Goal: Obtain resource: Download file/media

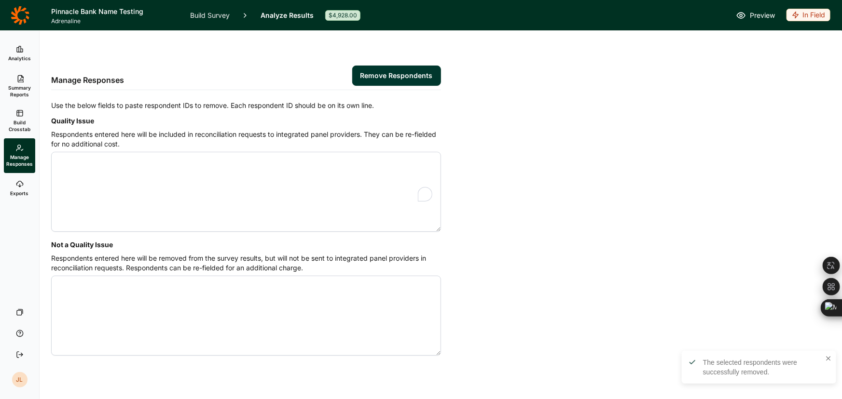
click at [20, 14] on icon at bounding box center [20, 15] width 19 height 19
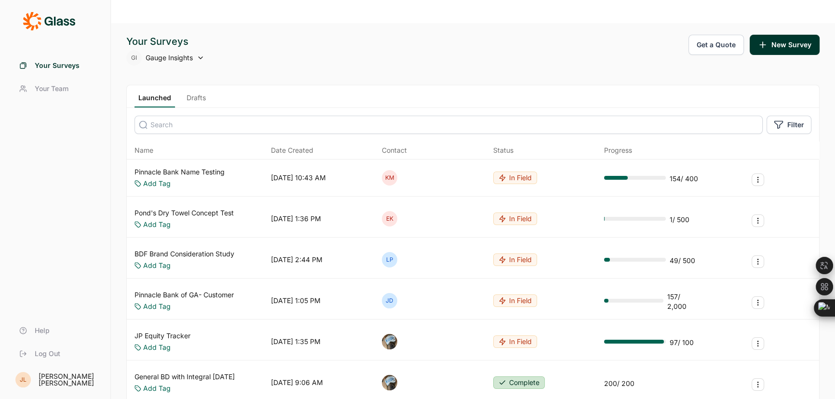
click at [366, 116] on input at bounding box center [449, 125] width 628 height 18
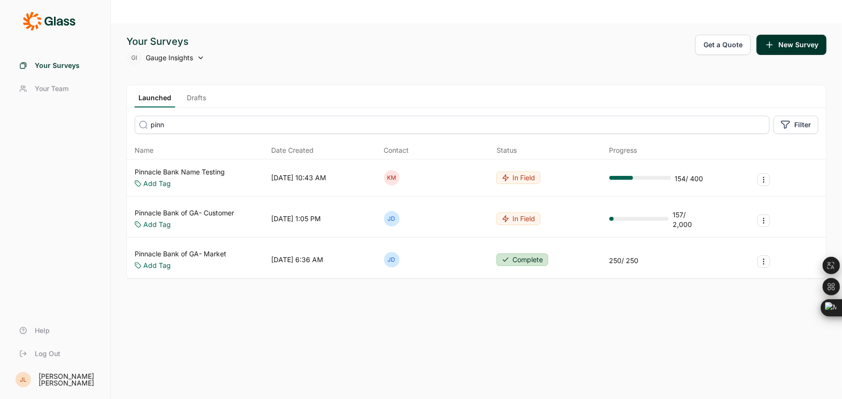
type input "pinn"
click at [221, 249] on link "Pinnacle Bank of GA- Market" at bounding box center [181, 254] width 92 height 10
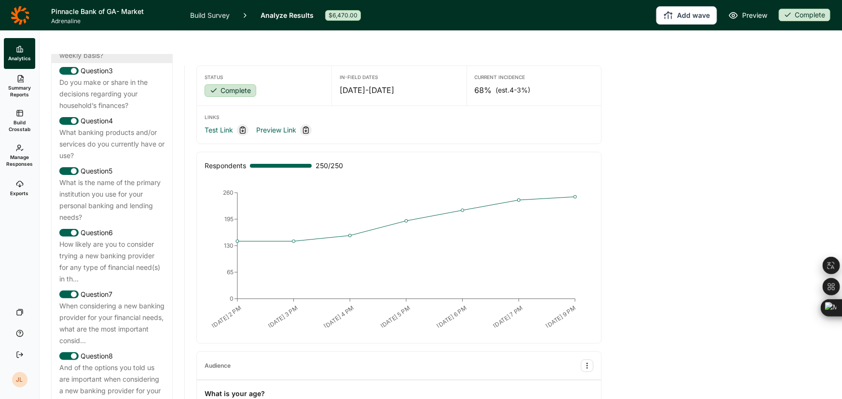
scroll to position [570, 0]
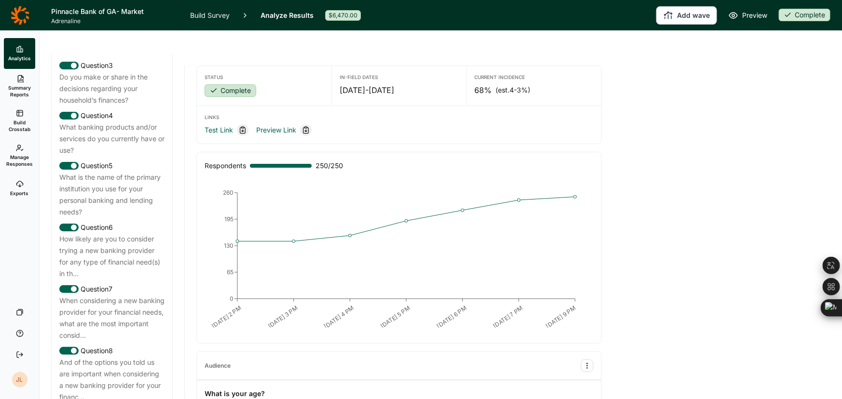
click at [21, 190] on span "Exports" at bounding box center [20, 193] width 18 height 7
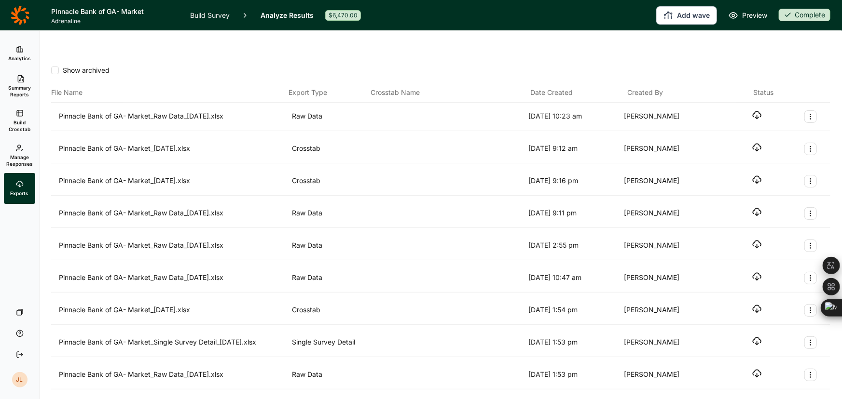
click at [14, 148] on link "Manage Responses" at bounding box center [19, 155] width 31 height 35
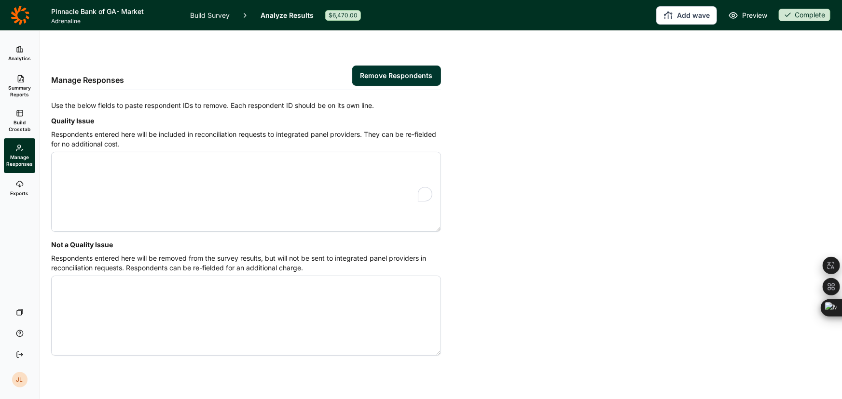
click at [27, 120] on span "Build Crosstab" at bounding box center [20, 126] width 24 height 14
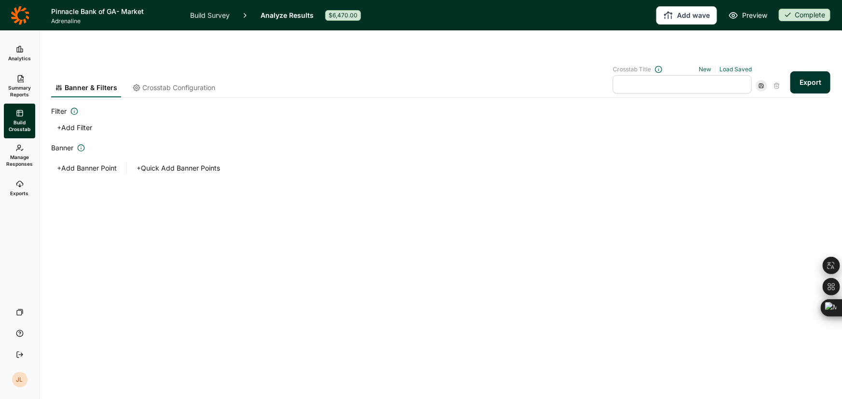
click at [16, 186] on icon at bounding box center [20, 184] width 8 height 8
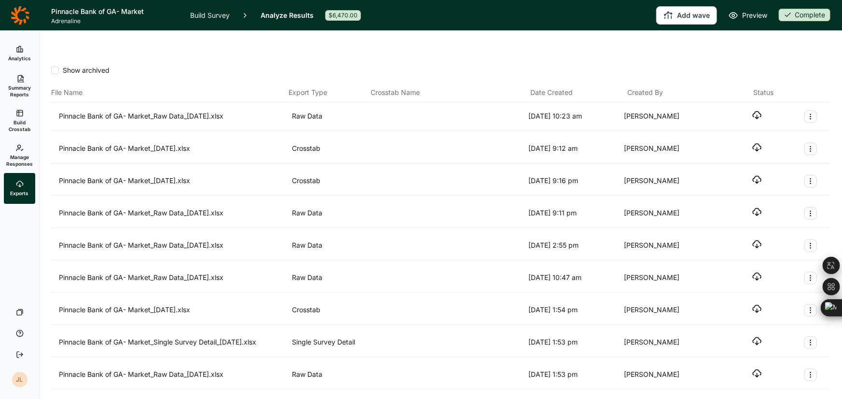
click at [19, 104] on link "Build Crosstab" at bounding box center [19, 121] width 31 height 35
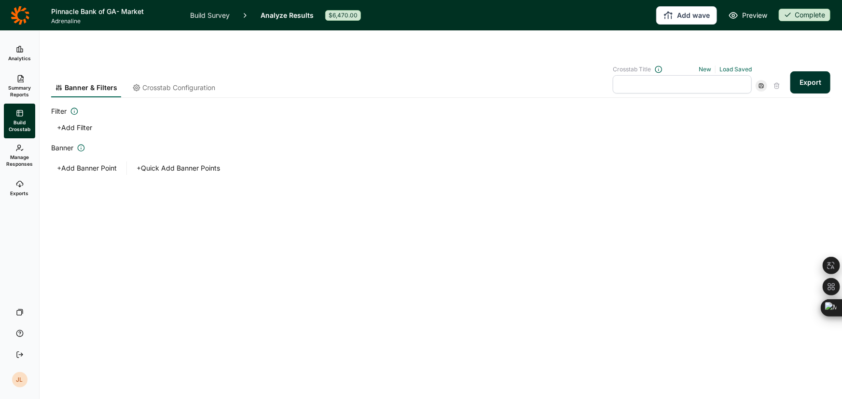
click at [17, 85] on span "Summary Reports" at bounding box center [20, 91] width 24 height 14
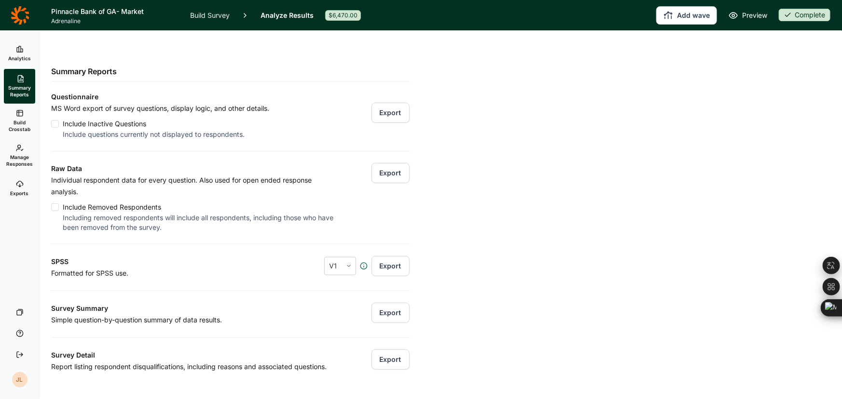
click at [376, 163] on button "Export" at bounding box center [390, 173] width 38 height 20
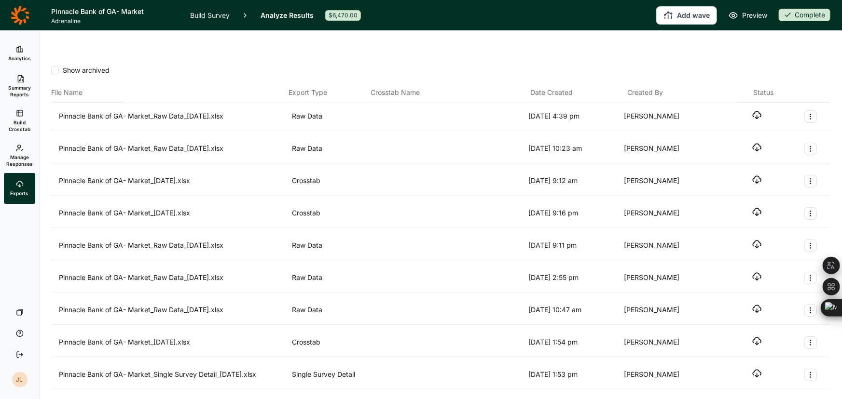
click at [752, 110] on icon "button" at bounding box center [757, 115] width 10 height 10
